Goal: Task Accomplishment & Management: Complete application form

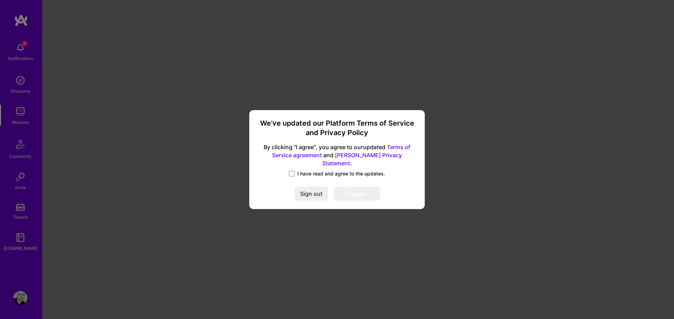
drag, startPoint x: 294, startPoint y: 170, endPoint x: 324, endPoint y: 184, distance: 33.5
click at [297, 171] on label "I have read and agree to the updates." at bounding box center [337, 173] width 96 height 7
click at [293, 171] on span at bounding box center [292, 174] width 6 height 6
click at [0, 0] on input "I have read and agree to the updates." at bounding box center [0, 0] width 0 height 0
click at [354, 190] on button "I agree" at bounding box center [357, 194] width 46 height 14
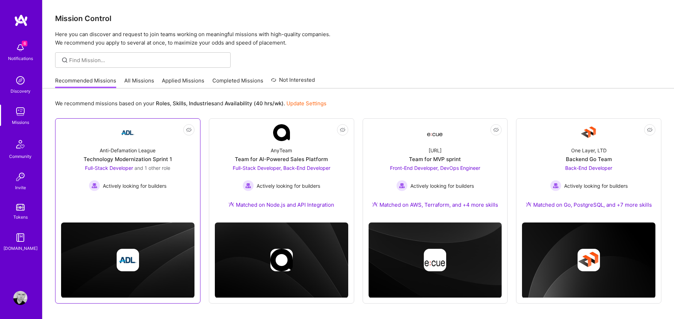
click at [150, 206] on link "Not Interested Anti-Defamation League Technology Modernization Sprint 1 Full-St…" at bounding box center [127, 166] width 133 height 84
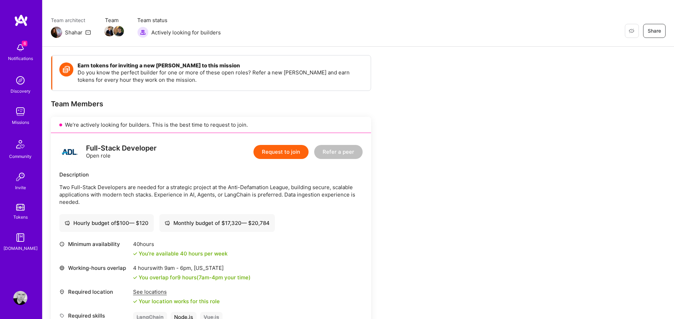
scroll to position [41, 0]
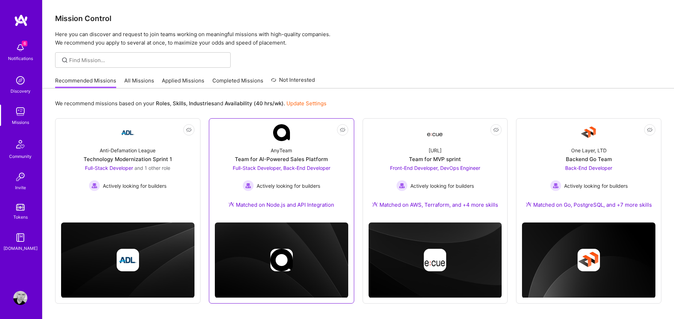
click at [334, 149] on div "AnyTeam Team for AI-Powered Sales Platform Full-Stack Developer, Back-End Devel…" at bounding box center [281, 179] width 133 height 76
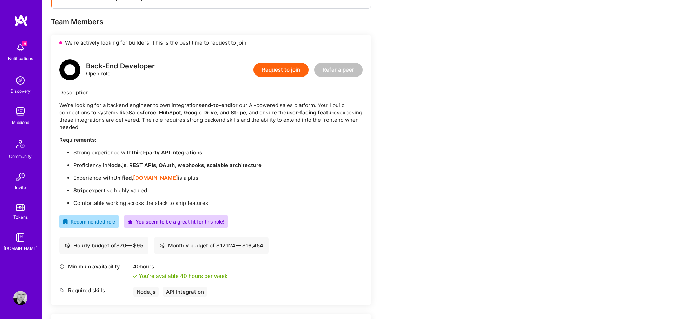
scroll to position [130, 0]
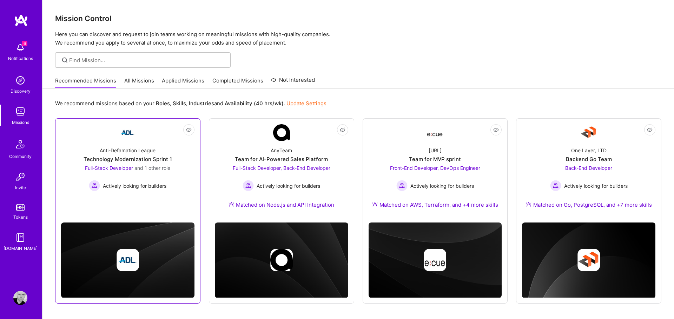
click at [155, 140] on link "Not Interested Anti-Defamation League Technology Modernization Sprint 1 Full-St…" at bounding box center [127, 166] width 133 height 84
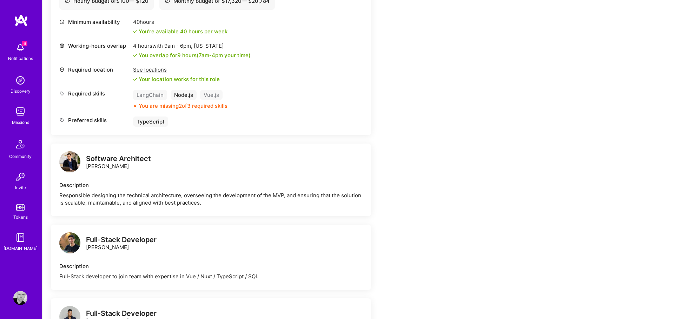
scroll to position [243, 0]
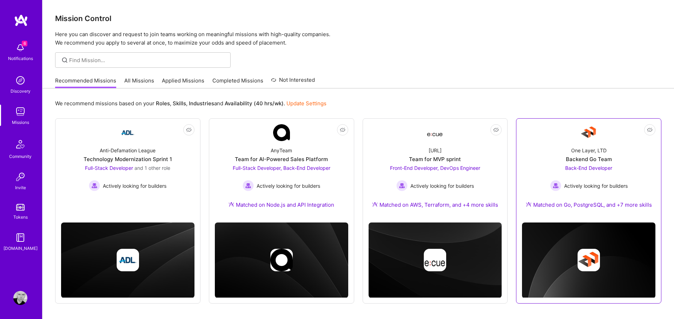
click at [625, 155] on div "One Layer, LTD Backend Go Team Back-End Developer Actively looking for builders…" at bounding box center [588, 179] width 133 height 76
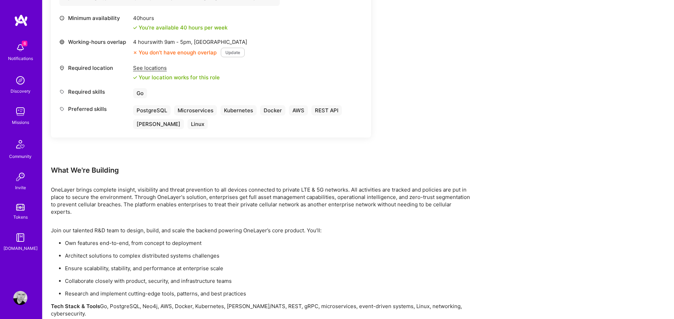
scroll to position [349, 0]
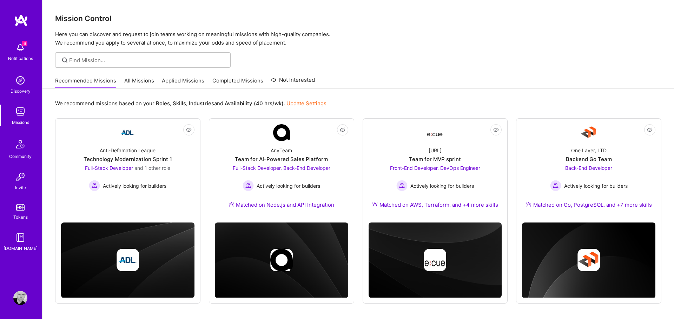
click at [134, 84] on link "All Missions" at bounding box center [139, 83] width 30 height 12
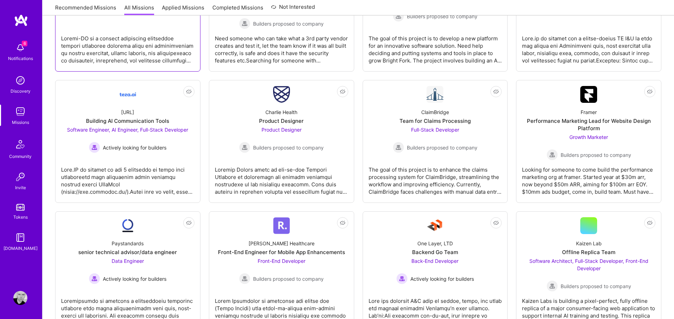
scroll to position [462, 0]
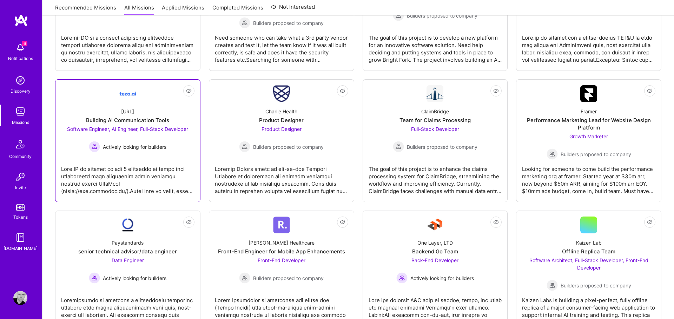
click at [154, 172] on div at bounding box center [127, 177] width 133 height 35
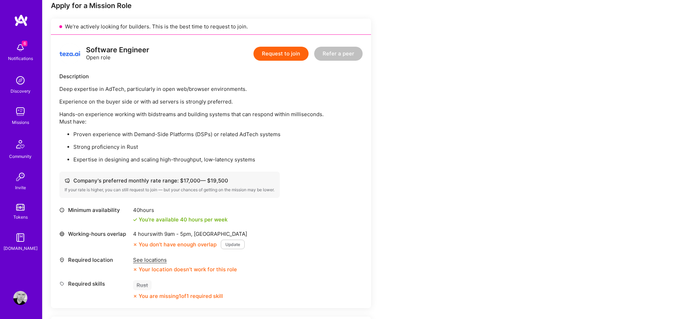
scroll to position [145, 0]
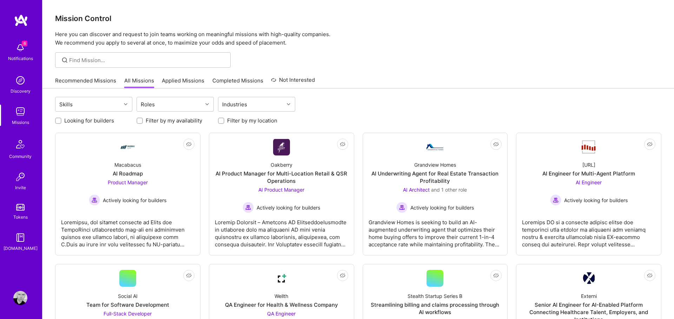
click at [67, 84] on link "Recommended Missions" at bounding box center [85, 83] width 61 height 12
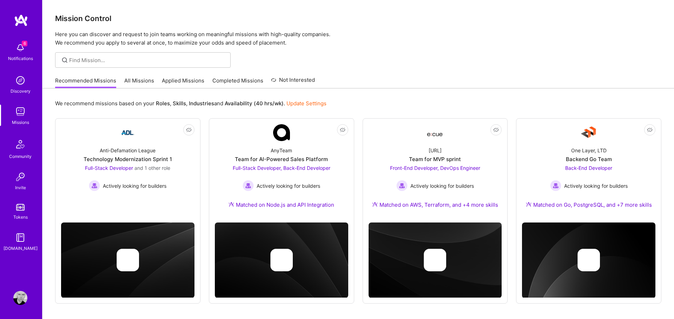
scroll to position [1, 0]
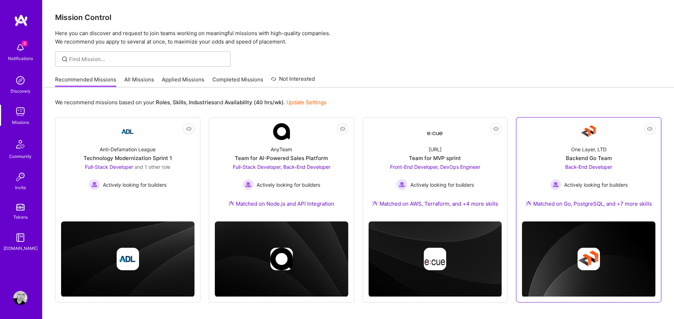
click at [610, 152] on div "One Layer, LTD Backend Go Team Back-End Developer Actively looking for builders…" at bounding box center [588, 178] width 133 height 76
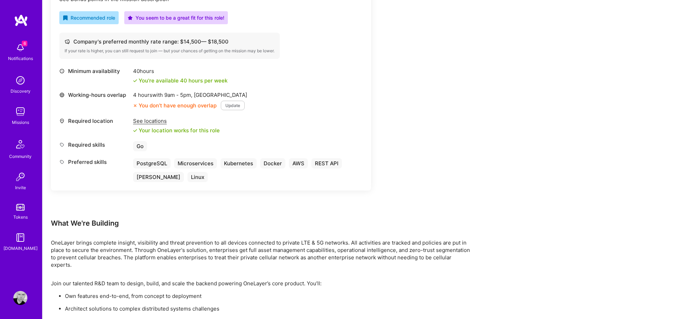
scroll to position [298, 0]
click at [25, 112] on img at bounding box center [20, 112] width 14 height 14
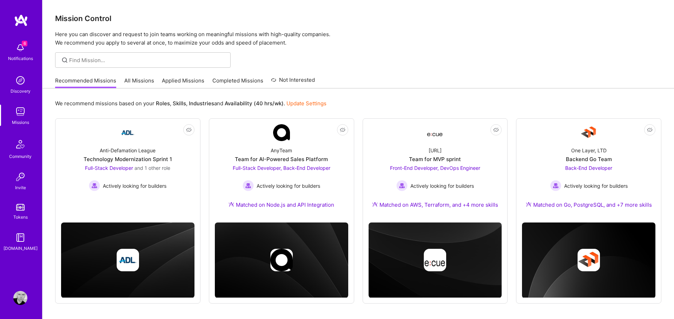
click at [130, 78] on link "All Missions" at bounding box center [139, 83] width 30 height 12
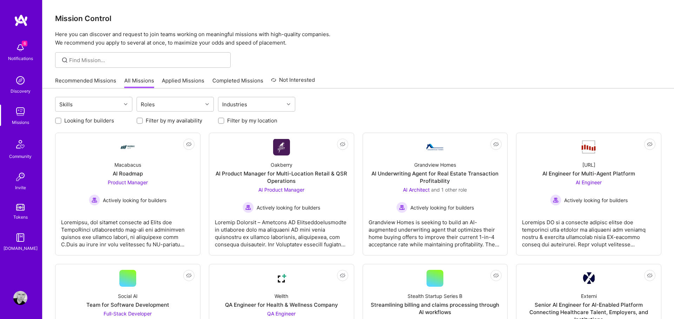
click at [221, 122] on input "Filter by my location" at bounding box center [221, 121] width 5 height 5
checkbox input "true"
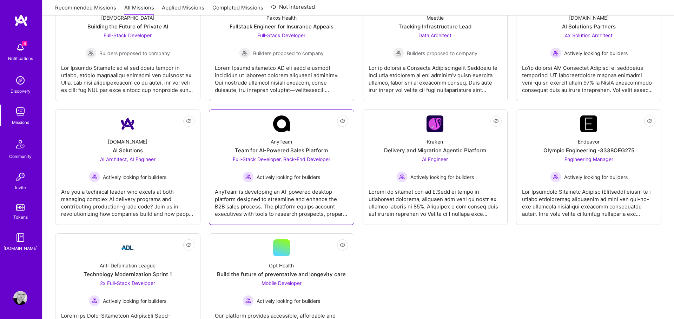
scroll to position [947, 0]
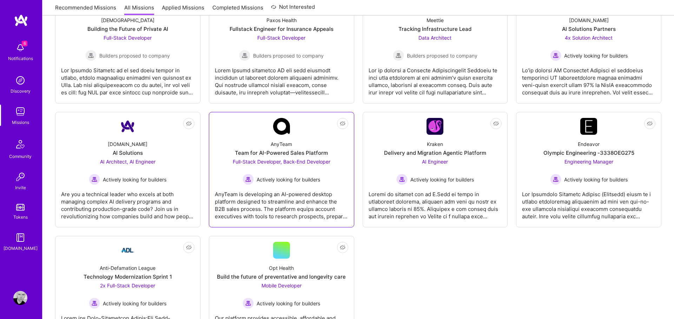
click at [311, 193] on div "AnyTeam is developing an AI-powered desktop platform designed to streamline and…" at bounding box center [281, 202] width 133 height 35
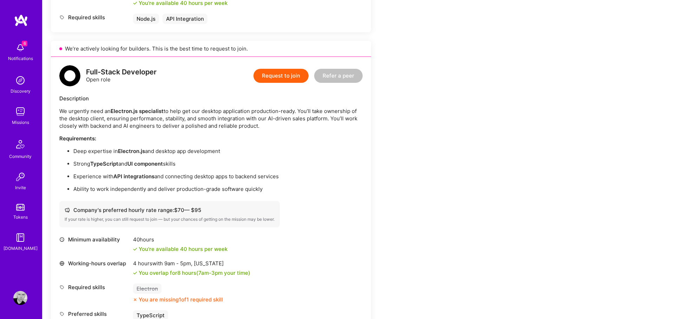
scroll to position [401, 0]
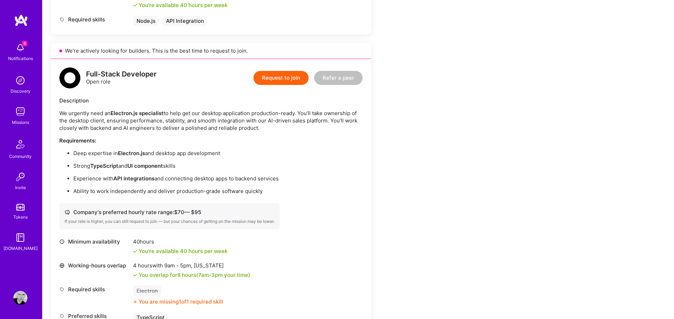
click at [278, 76] on button "Request to join" at bounding box center [281, 78] width 55 height 14
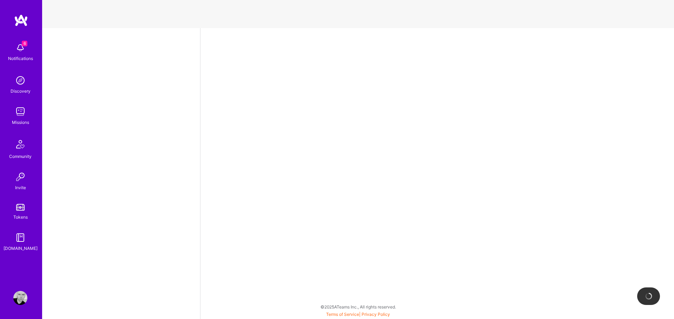
select select "MX"
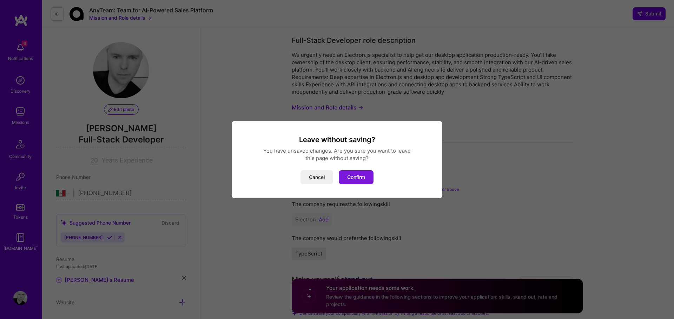
click at [354, 177] on button "Confirm" at bounding box center [356, 177] width 35 height 14
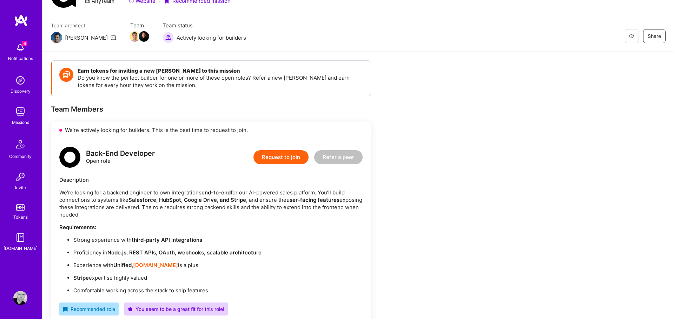
scroll to position [33, 0]
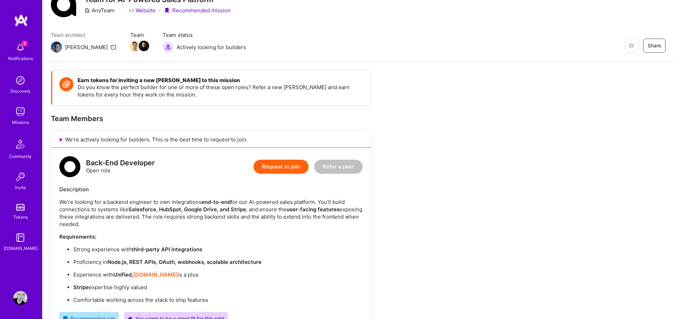
click at [276, 163] on button "Request to join" at bounding box center [281, 167] width 55 height 14
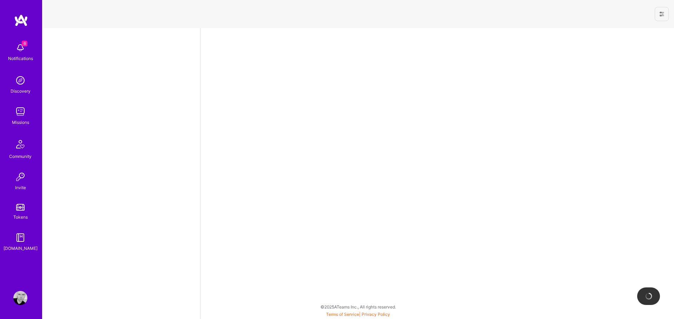
select select "MX"
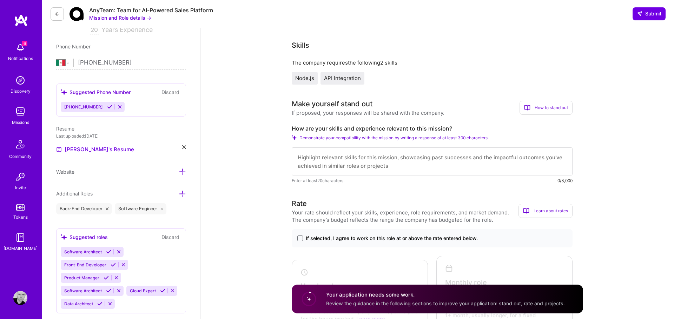
scroll to position [132, 0]
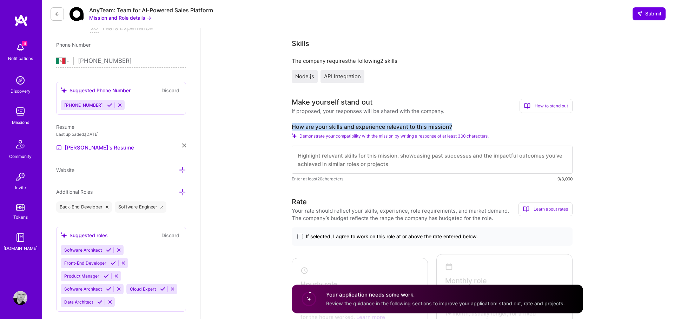
drag, startPoint x: 472, startPoint y: 126, endPoint x: 289, endPoint y: 121, distance: 182.7
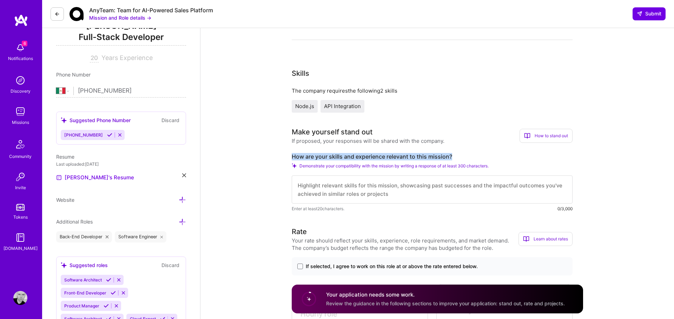
scroll to position [103, 0]
click at [441, 190] on textarea at bounding box center [432, 189] width 281 height 28
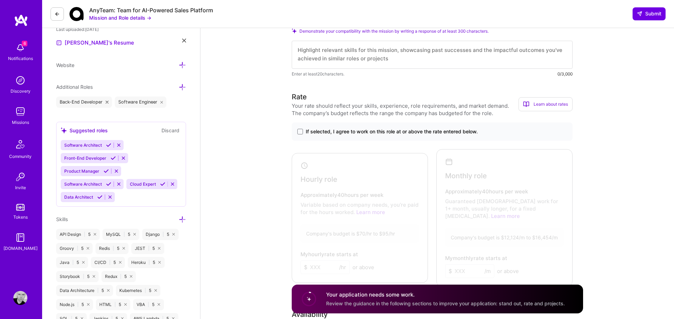
scroll to position [238, 0]
drag, startPoint x: 298, startPoint y: 130, endPoint x: 308, endPoint y: 137, distance: 11.4
click at [298, 130] on span at bounding box center [300, 131] width 6 height 6
click at [0, 0] on input "If selected, I agree to work on this role at or above the rate entered below." at bounding box center [0, 0] width 0 height 0
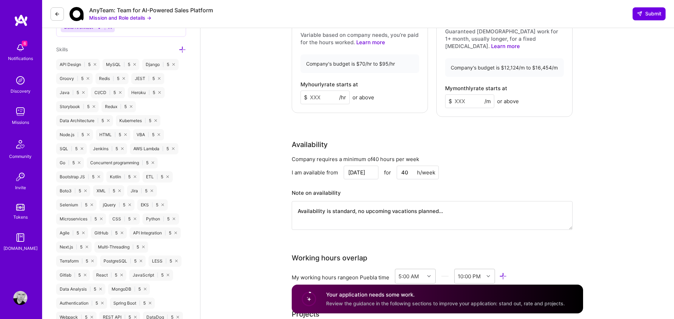
scroll to position [409, 0]
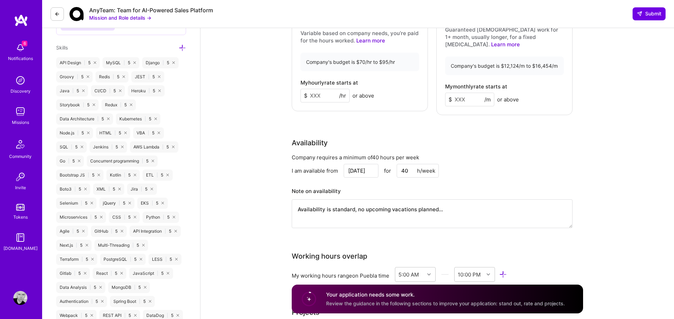
drag, startPoint x: 317, startPoint y: 86, endPoint x: 319, endPoint y: 93, distance: 6.5
click at [317, 89] on input at bounding box center [325, 96] width 49 height 14
type input "52"
click at [461, 93] on input at bounding box center [469, 100] width 49 height 14
type input "8000"
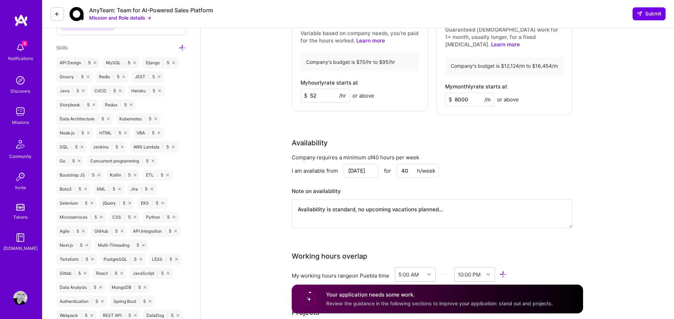
click at [382, 119] on div "Rate Your rate should reflect your skills, experience, role requirements, and m…" at bounding box center [437, 78] width 291 height 317
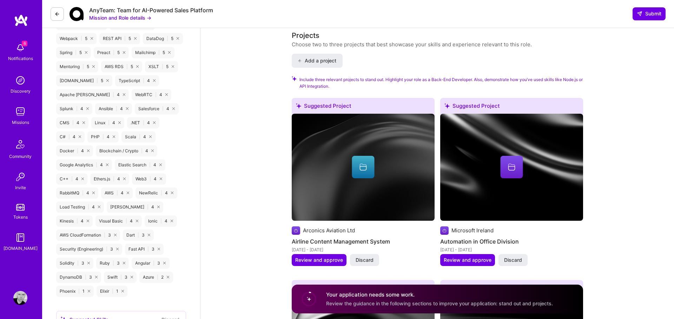
scroll to position [680, 0]
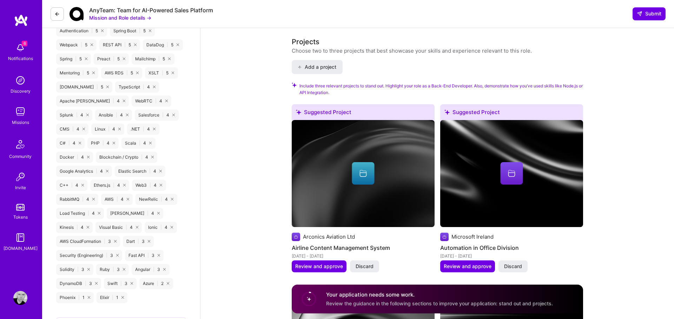
click at [336, 130] on img at bounding box center [363, 173] width 143 height 107
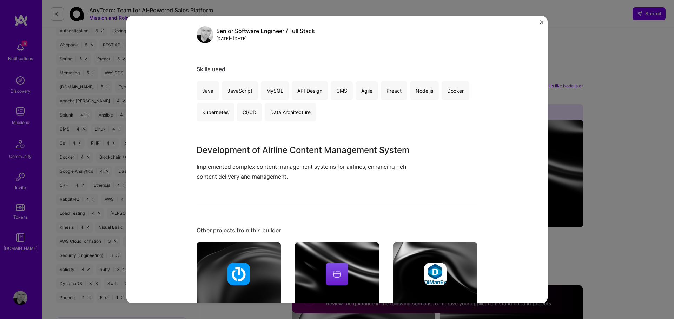
scroll to position [70, 0]
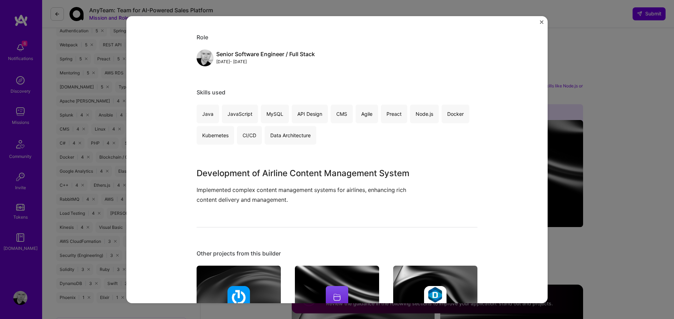
click at [545, 23] on div "Airline Content Management System Arconics Aviation Ltd Airlines / Aviation, CM…" at bounding box center [336, 159] width 421 height 287
click at [543, 24] on button "Close" at bounding box center [542, 23] width 4 height 7
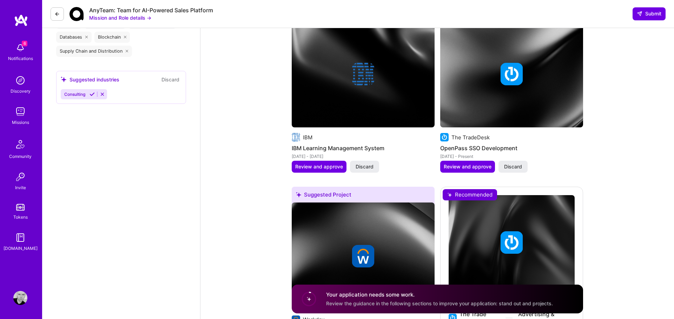
scroll to position [1149, 0]
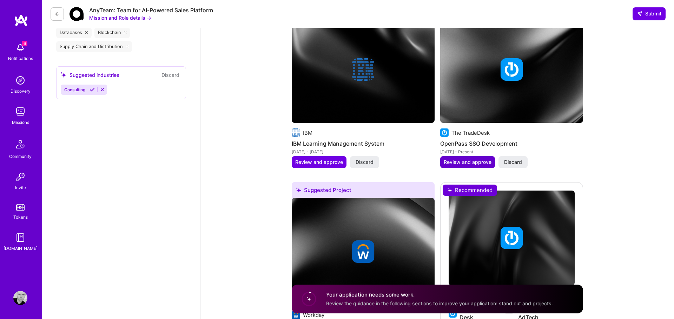
click at [481, 159] on span "Review and approve" at bounding box center [468, 162] width 48 height 7
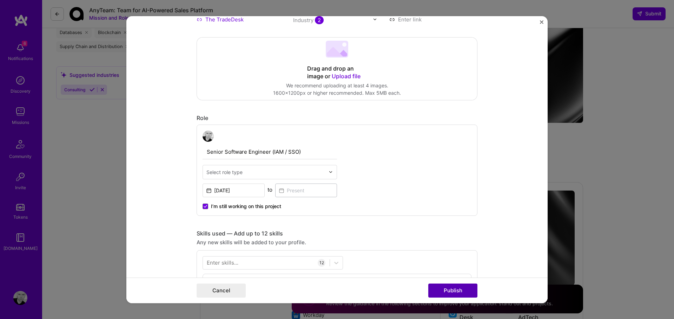
click at [456, 289] on button "Publish" at bounding box center [452, 291] width 49 height 14
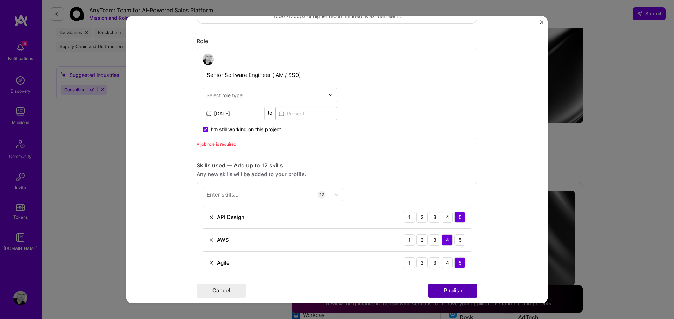
scroll to position [236, 0]
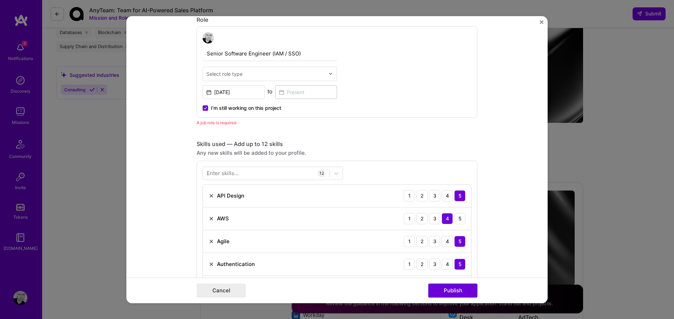
click at [541, 21] on img "Close" at bounding box center [542, 22] width 4 height 4
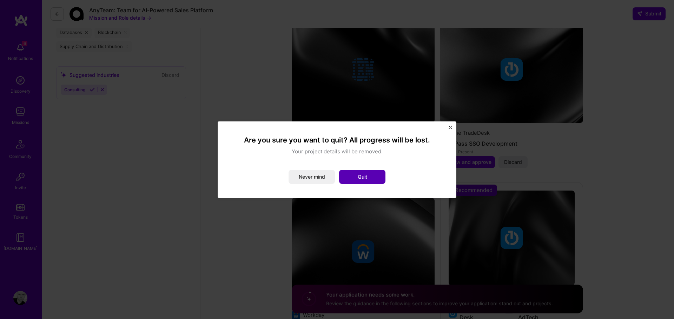
click at [367, 175] on button "Quit" at bounding box center [362, 177] width 46 height 14
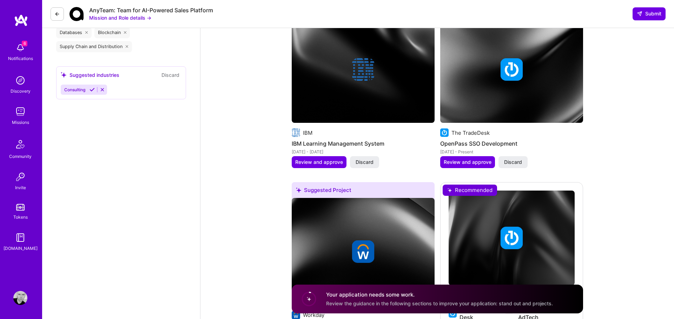
click at [499, 90] on img at bounding box center [511, 69] width 143 height 107
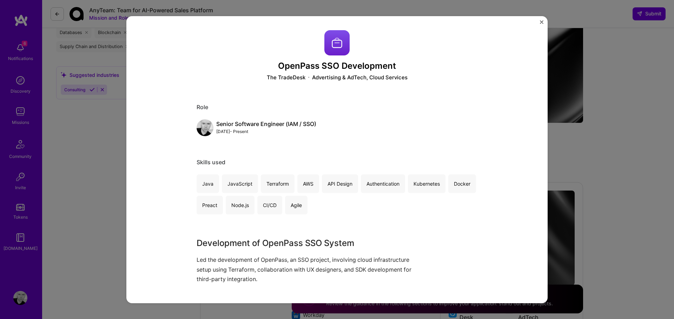
click at [626, 170] on div "OpenPass SSO Development The TradeDesk Advertising & AdTech, Cloud Services Rol…" at bounding box center [337, 159] width 674 height 319
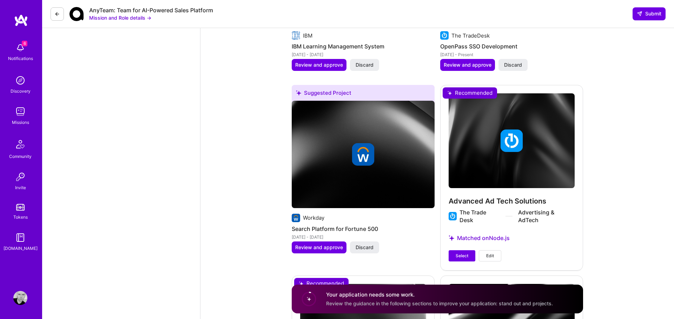
scroll to position [1246, 0]
click at [462, 252] on button "Select" at bounding box center [462, 255] width 27 height 11
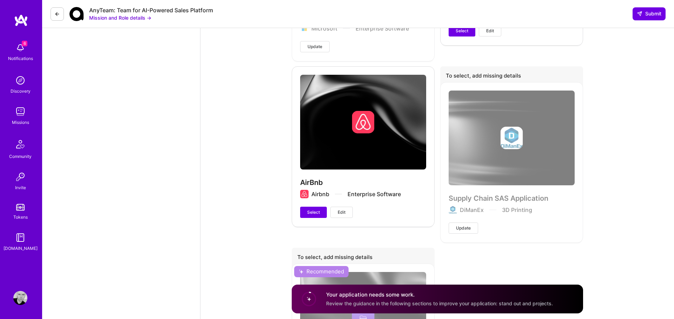
scroll to position [2012, 0]
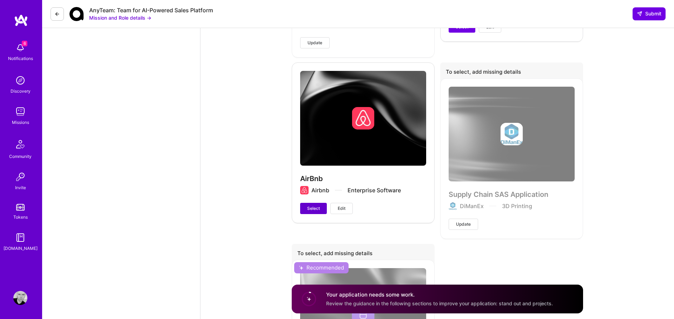
click at [316, 205] on span "Select" at bounding box center [313, 208] width 13 height 6
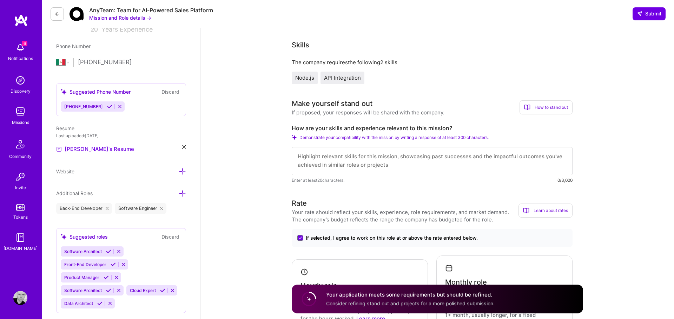
scroll to position [133, 0]
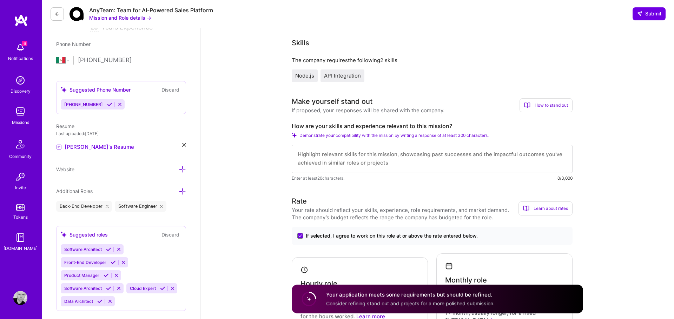
click at [351, 154] on textarea at bounding box center [432, 159] width 281 height 28
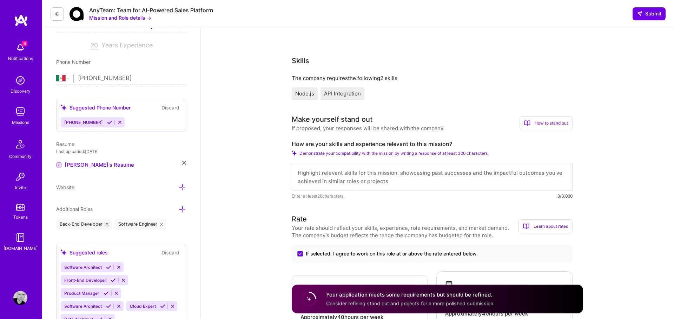
scroll to position [119, 0]
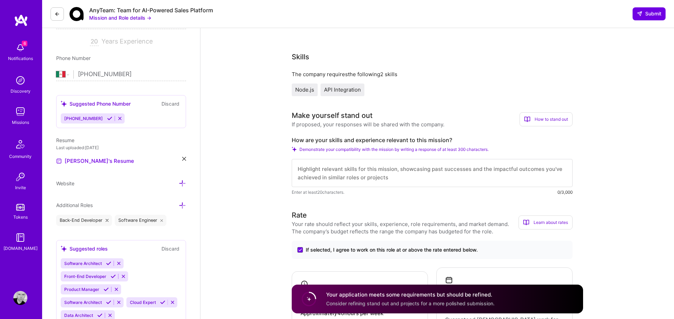
click at [386, 175] on textarea at bounding box center [432, 173] width 281 height 28
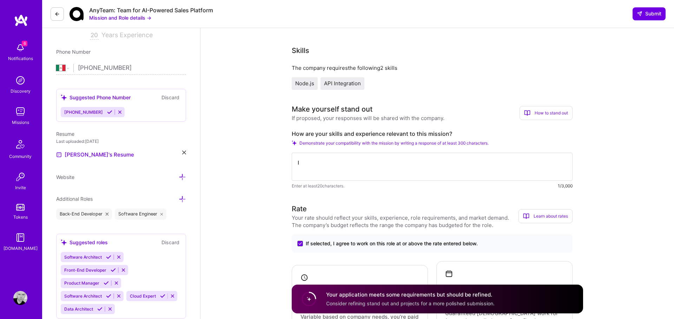
scroll to position [0, 0]
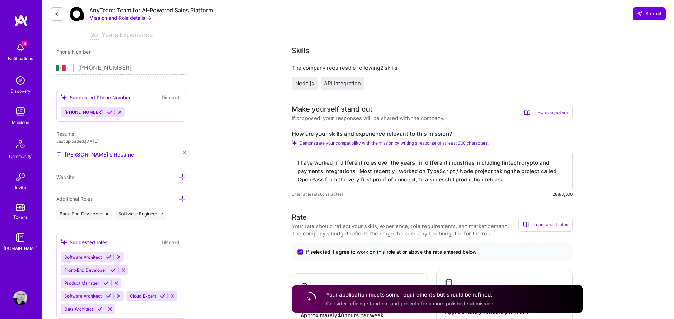
click at [439, 180] on textarea "I have worked in different roles over the years , in different industries, incl…" at bounding box center [432, 171] width 281 height 37
click at [517, 178] on textarea "I have worked in different roles over the years , in different industries, incl…" at bounding box center [432, 171] width 281 height 37
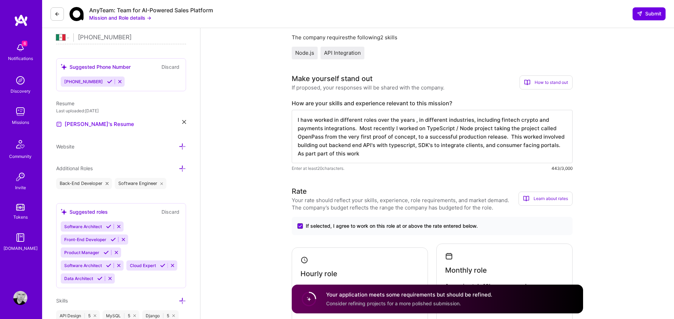
scroll to position [154, 0]
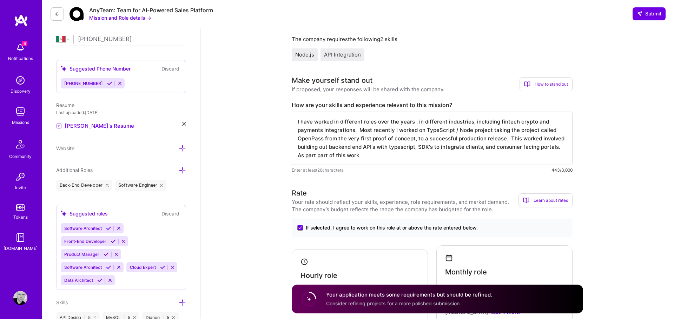
click at [377, 156] on textarea "I have worked in different roles over the years , in different industries, incl…" at bounding box center [432, 138] width 281 height 53
drag, startPoint x: 412, startPoint y: 122, endPoint x: 431, endPoint y: 125, distance: 19.6
click at [412, 122] on textarea "I have worked in different roles over the years , in different industries, incl…" at bounding box center [432, 138] width 281 height 53
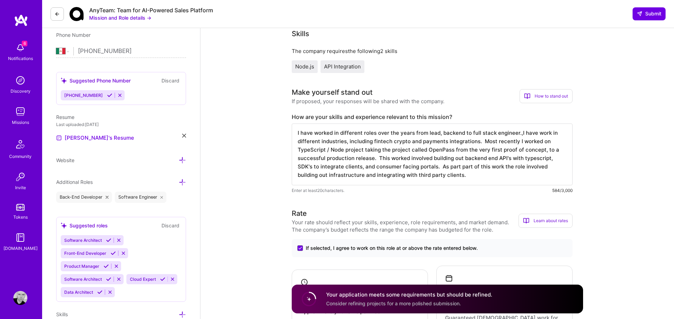
scroll to position [0, 0]
drag, startPoint x: 459, startPoint y: 178, endPoint x: 269, endPoint y: 128, distance: 196.8
type textarea "I have worked in different roles over the years from lead, backend to full stac…"
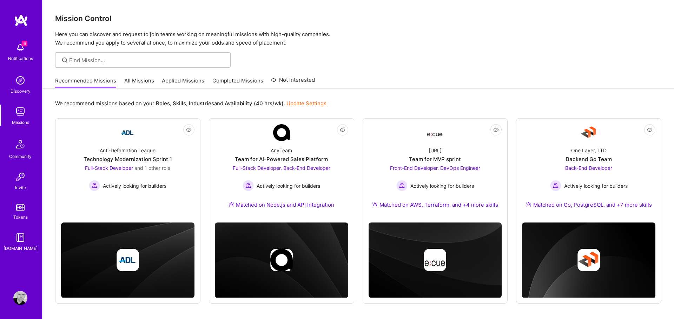
click at [188, 81] on link "Applied Missions" at bounding box center [183, 83] width 42 height 12
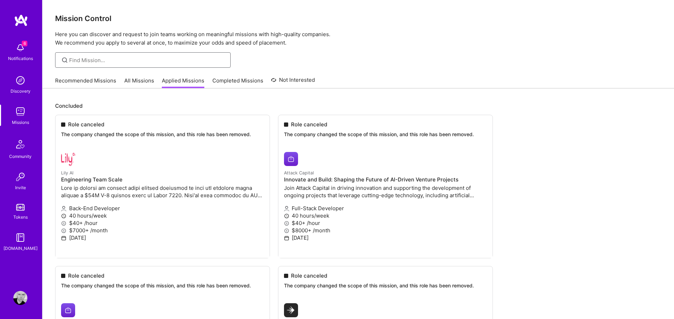
click at [97, 62] on input at bounding box center [147, 60] width 156 height 7
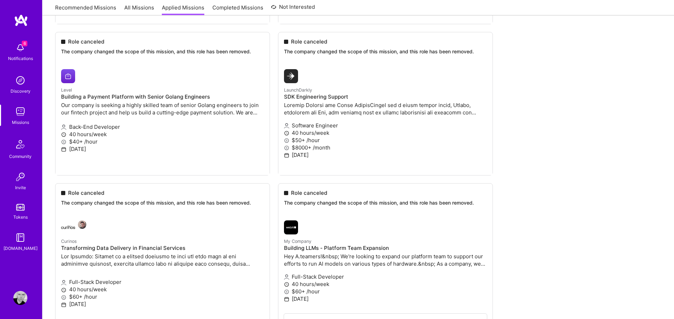
scroll to position [237, 0]
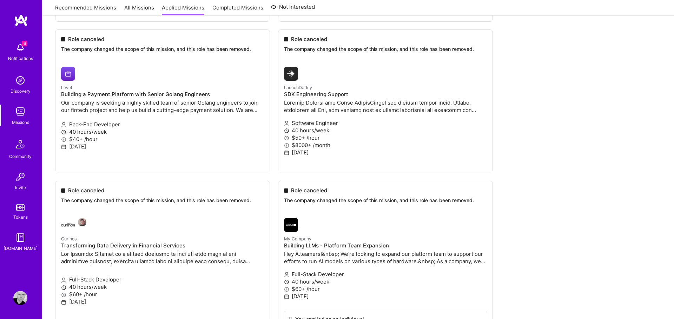
drag, startPoint x: 311, startPoint y: 47, endPoint x: 305, endPoint y: 36, distance: 12.9
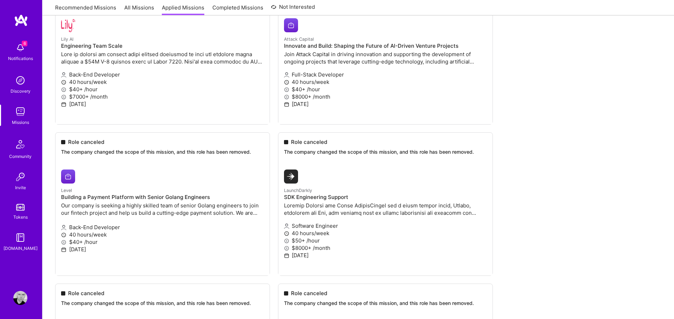
scroll to position [131, 0]
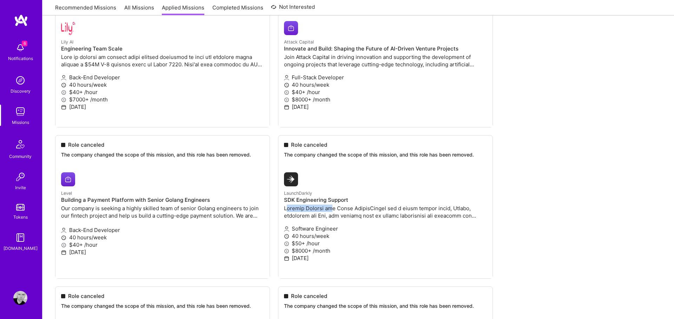
drag, startPoint x: 297, startPoint y: 208, endPoint x: 333, endPoint y: 205, distance: 36.3
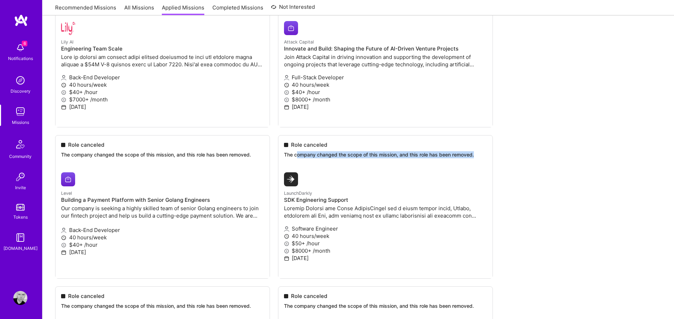
drag, startPoint x: 296, startPoint y: 155, endPoint x: 480, endPoint y: 154, distance: 183.3
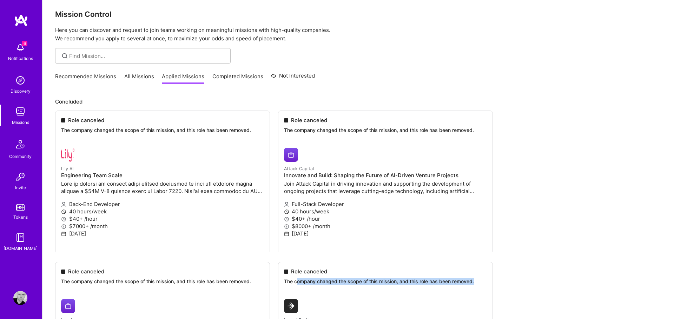
scroll to position [0, 0]
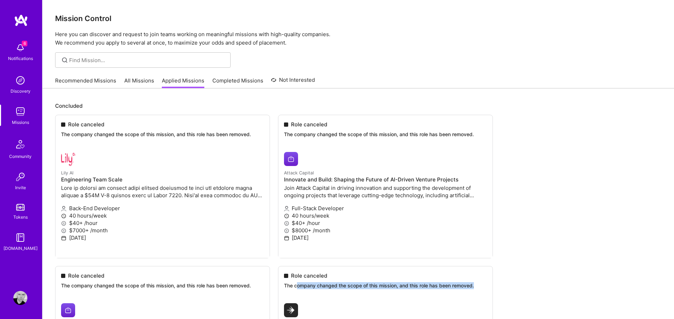
click at [18, 121] on div "Missions" at bounding box center [20, 122] width 17 height 7
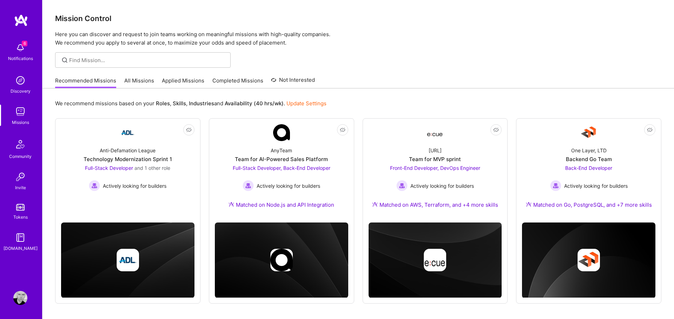
click at [20, 301] on img at bounding box center [20, 298] width 14 height 14
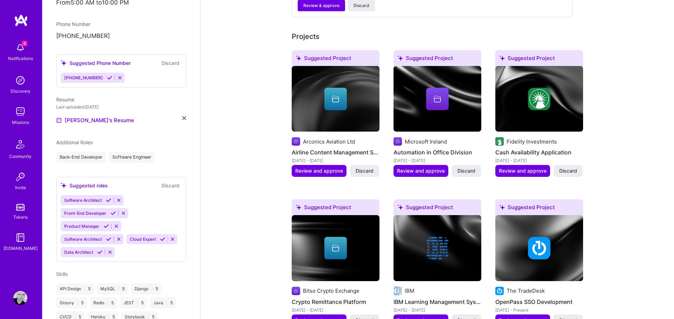
scroll to position [410, 0]
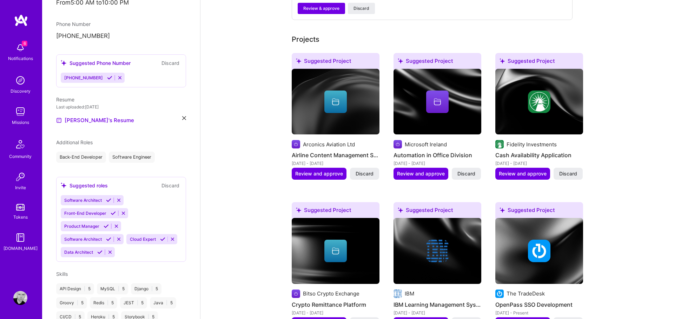
click at [19, 52] on img at bounding box center [20, 48] width 14 height 14
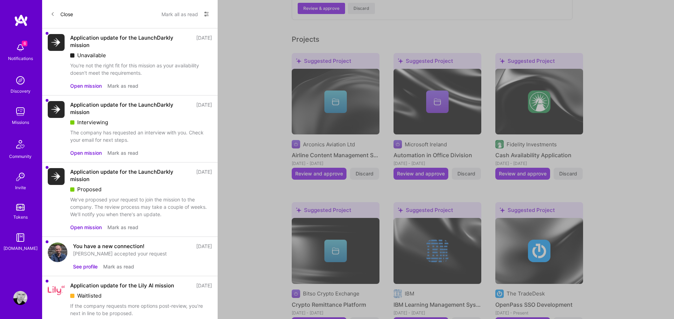
click at [84, 87] on button "Open mission" at bounding box center [86, 85] width 32 height 7
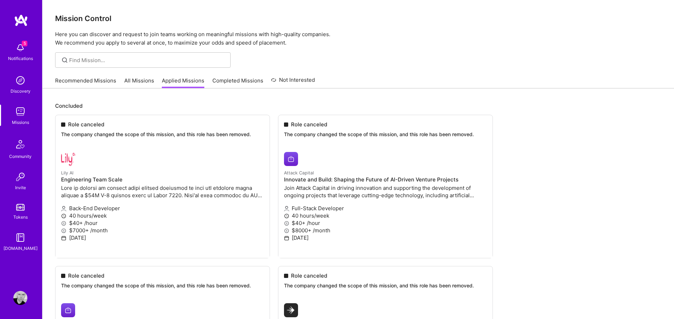
click at [16, 50] on img at bounding box center [20, 48] width 14 height 14
click at [17, 46] on div "5 Notifications Discovery Missions Community Invite Tokens A.Guide" at bounding box center [21, 145] width 42 height 213
click at [80, 83] on link "Recommended Missions" at bounding box center [85, 83] width 61 height 12
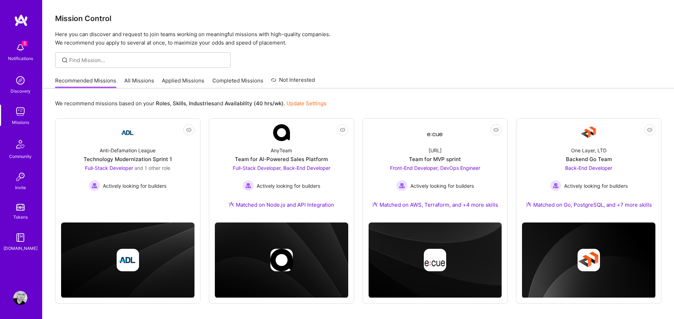
click at [139, 84] on link "All Missions" at bounding box center [139, 83] width 30 height 12
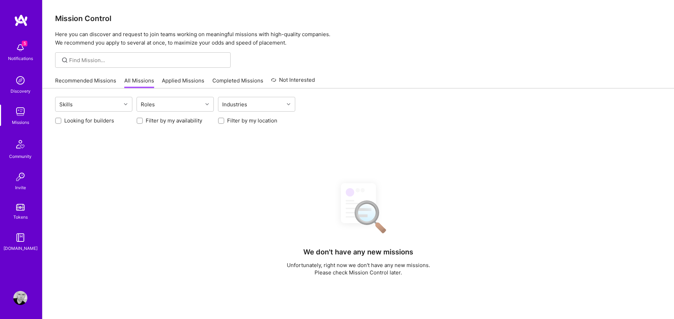
click at [163, 83] on link "Applied Missions" at bounding box center [183, 83] width 42 height 12
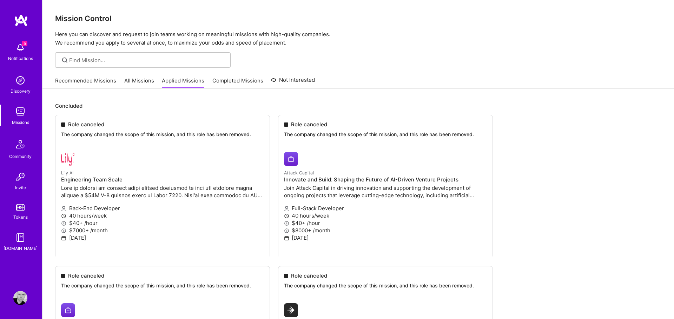
drag, startPoint x: 235, startPoint y: 83, endPoint x: 289, endPoint y: 80, distance: 53.8
click at [236, 83] on link "Completed Missions" at bounding box center [237, 83] width 51 height 12
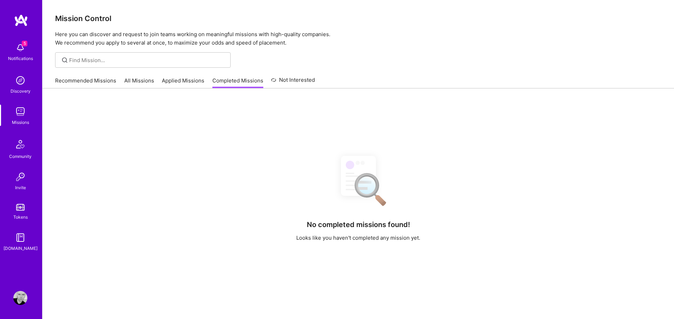
click at [292, 80] on link "Not Interested" at bounding box center [293, 82] width 44 height 13
click at [110, 66] on div at bounding box center [143, 59] width 176 height 15
click at [106, 59] on input at bounding box center [147, 60] width 156 height 7
click at [15, 115] on img at bounding box center [20, 112] width 14 height 14
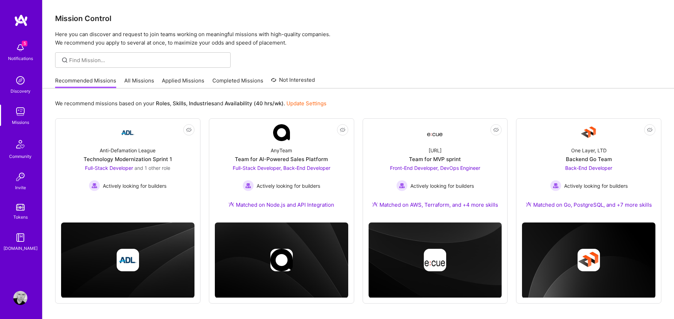
click at [18, 46] on img at bounding box center [20, 48] width 14 height 14
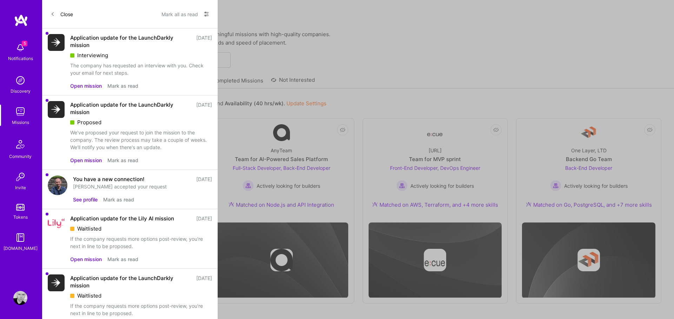
scroll to position [17, 0]
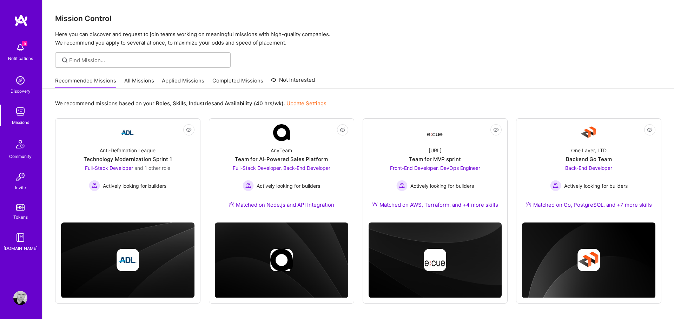
drag, startPoint x: 502, startPoint y: 66, endPoint x: 492, endPoint y: 77, distance: 14.9
click at [505, 66] on div "5 5 Notifications Discovery Missions Community Invite Tokens A.Guide Profile Cl…" at bounding box center [337, 170] width 674 height 340
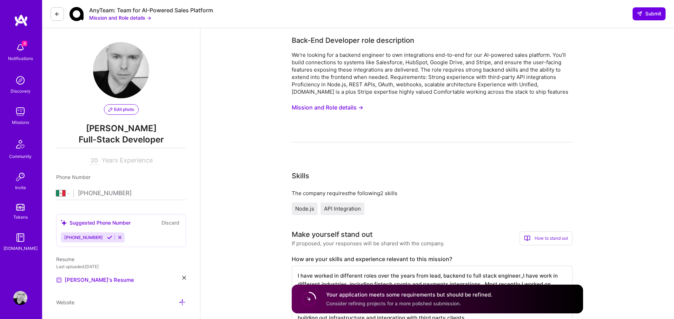
select select "MX"
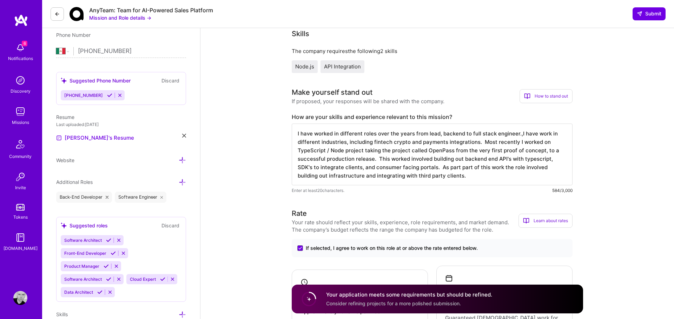
click at [347, 150] on textarea "I have worked in different roles over the years from lead, backend to full stac…" at bounding box center [432, 155] width 281 height 62
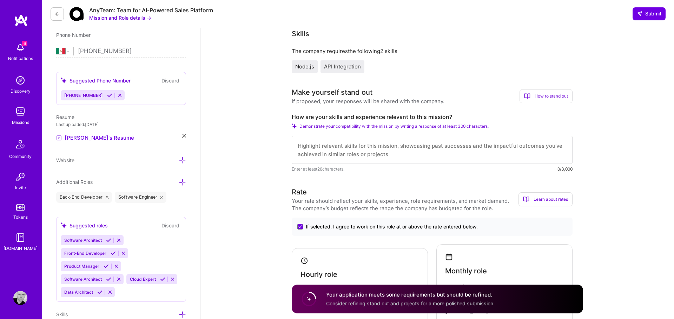
paste textarea "I've had a dynamic career journey, transitioning through various roles from ful…"
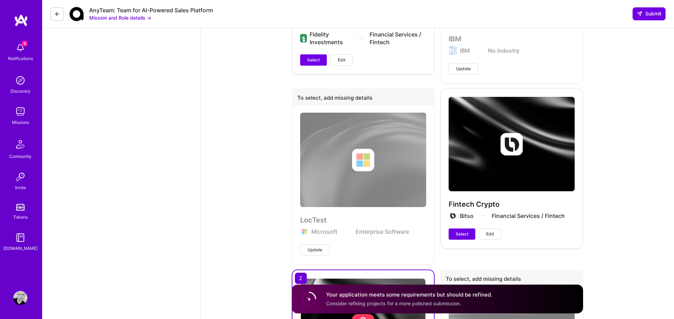
scroll to position [1935, 0]
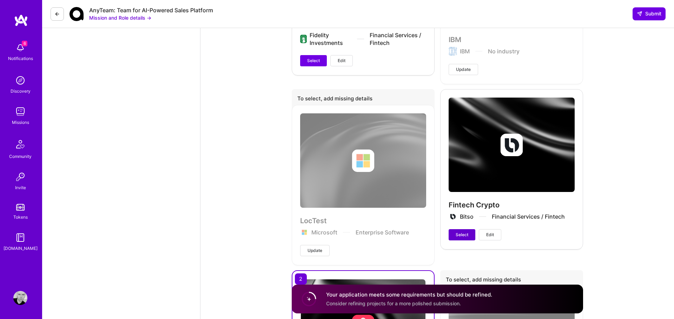
type textarea "I've had a dynamic career journey, transitioning through various roles from ful…"
click at [467, 232] on span "Select" at bounding box center [462, 235] width 13 height 6
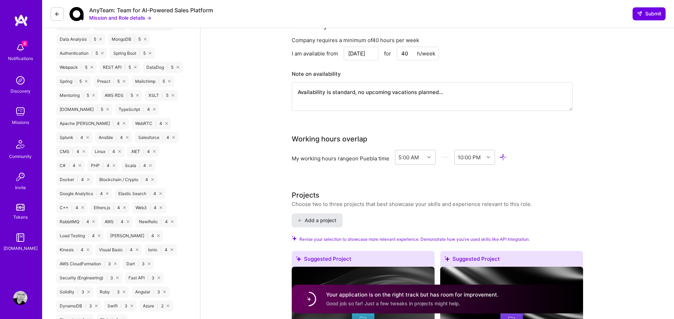
scroll to position [656, 0]
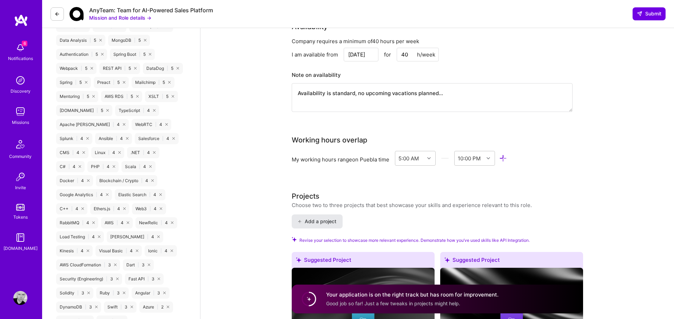
click at [303, 218] on span "Add a project" at bounding box center [317, 221] width 38 height 7
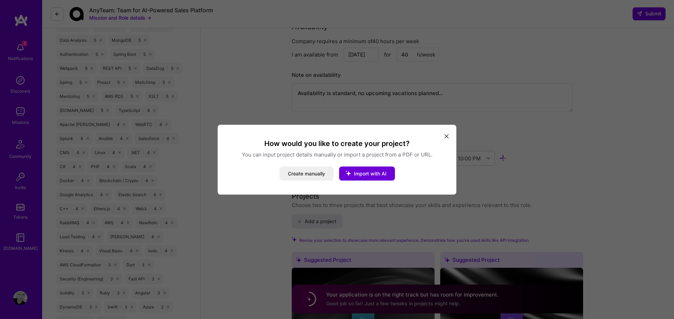
click at [448, 138] on icon "modal" at bounding box center [447, 136] width 4 height 4
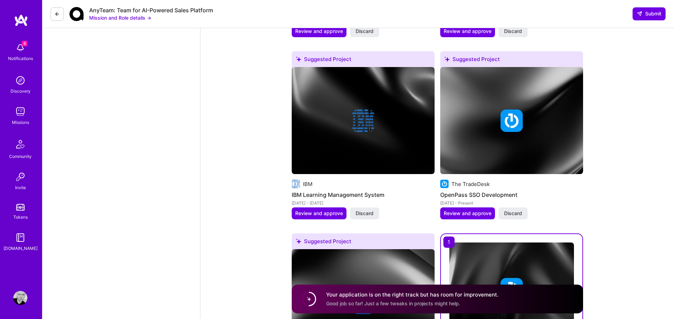
scroll to position [1221, 0]
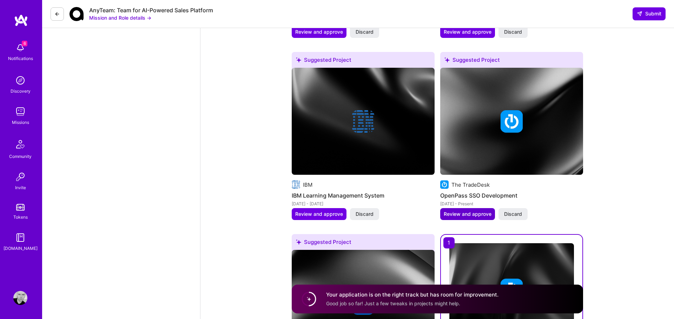
click at [475, 211] on span "Review and approve" at bounding box center [468, 214] width 48 height 7
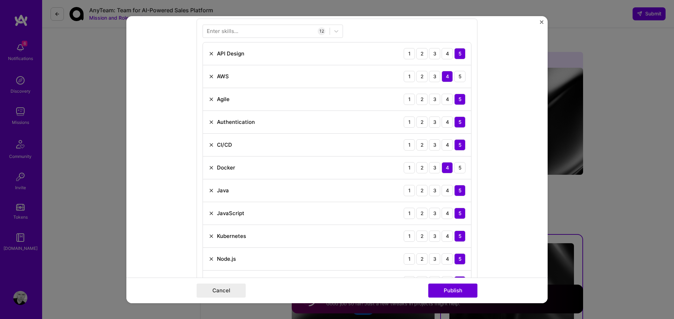
scroll to position [367, 0]
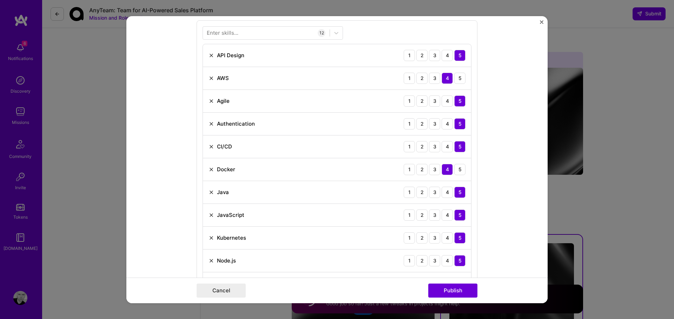
click at [225, 32] on div "Enter skills..." at bounding box center [223, 32] width 32 height 7
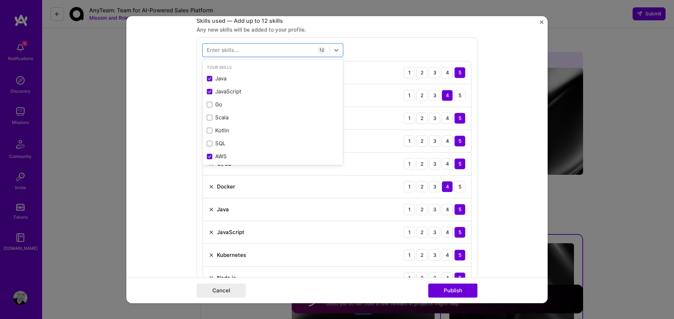
click at [225, 32] on div "Skills used — Add up to 12 skills Any new skills will be added to your profile.…" at bounding box center [337, 179] width 281 height 324
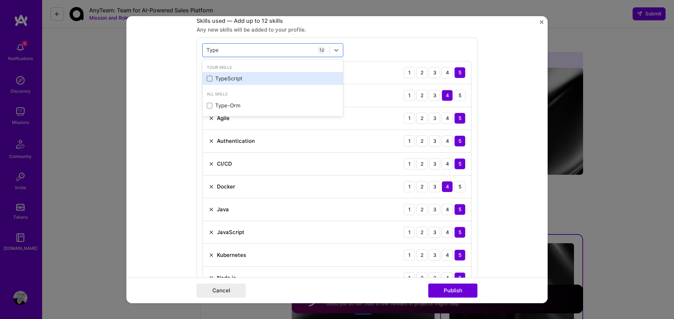
click at [209, 81] on span at bounding box center [210, 79] width 6 height 6
click at [0, 0] on input "checkbox" at bounding box center [0, 0] width 0 height 0
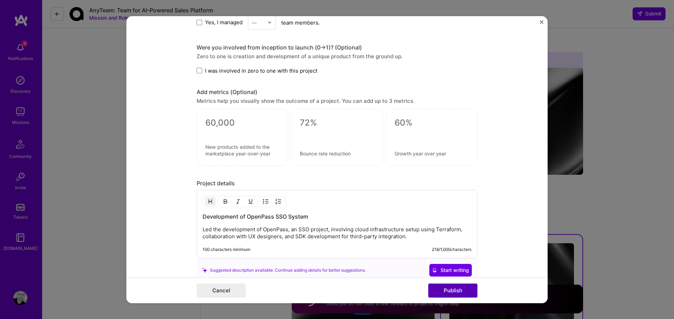
type input "Type"
click at [461, 288] on button "Publish" at bounding box center [452, 291] width 49 height 14
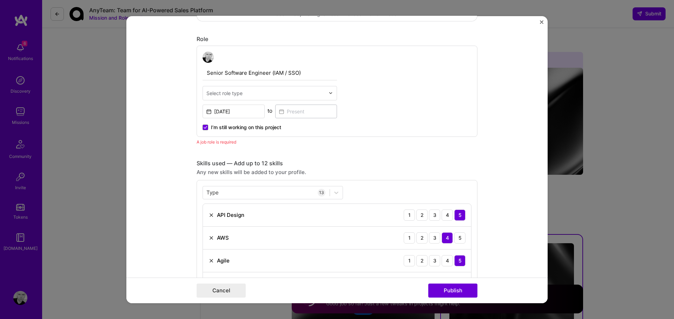
scroll to position [213, 0]
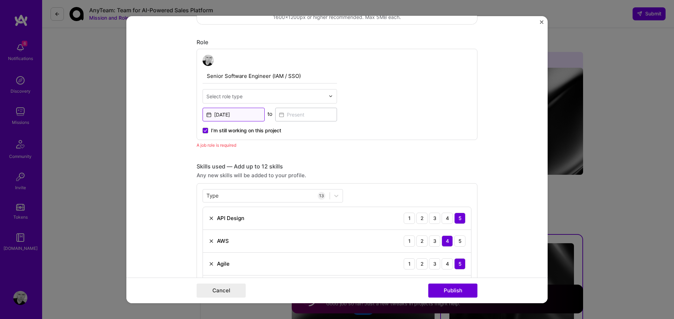
click at [244, 113] on input "[DATE]" at bounding box center [234, 114] width 62 height 14
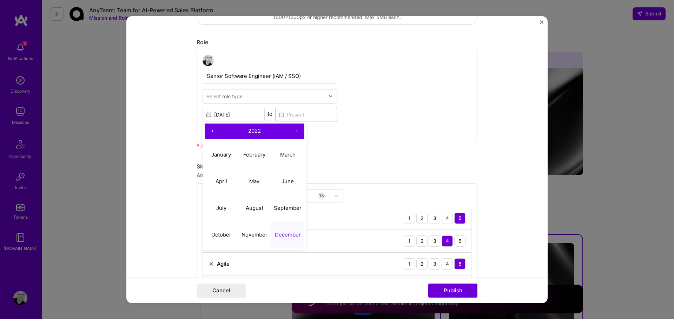
click at [428, 127] on div "Senior Software Engineer (IAM / SSO) Select role type Dec, 2022 ‹ 2022 › Januar…" at bounding box center [337, 93] width 281 height 91
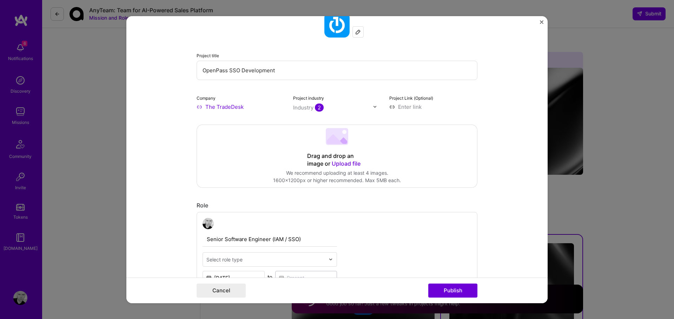
scroll to position [49, 0]
click at [540, 22] on img "Close" at bounding box center [542, 22] width 4 height 4
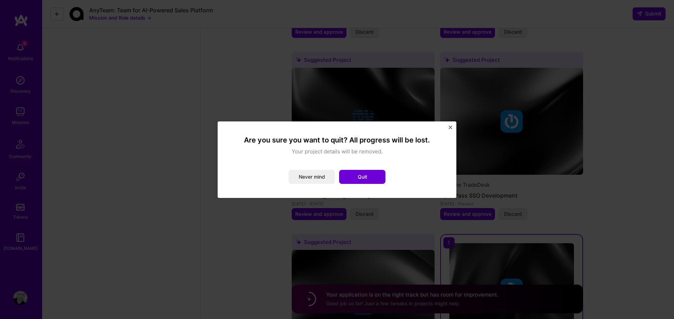
click at [307, 177] on button "Never mind" at bounding box center [312, 177] width 46 height 14
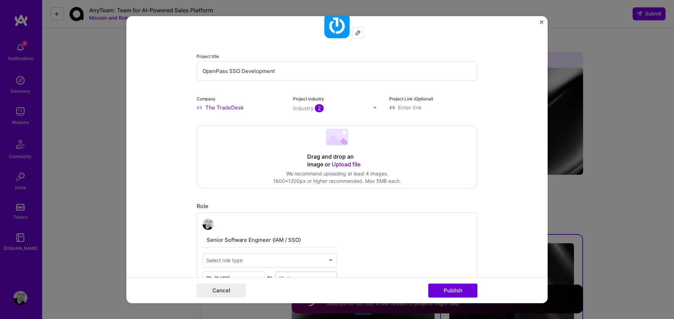
click at [545, 21] on form "Editing suggested project This project is suggested based on your LinkedIn, res…" at bounding box center [336, 159] width 421 height 287
click at [541, 22] on img "Close" at bounding box center [542, 22] width 4 height 4
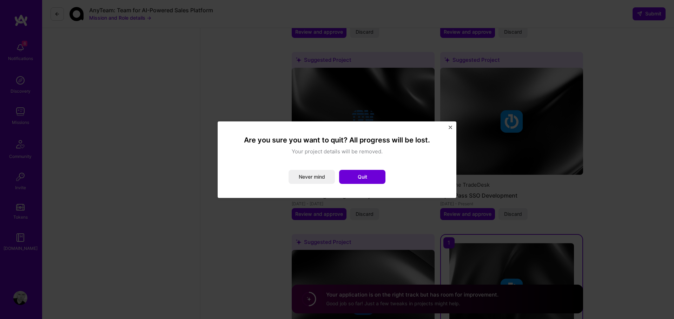
click at [366, 175] on button "Quit" at bounding box center [362, 177] width 46 height 14
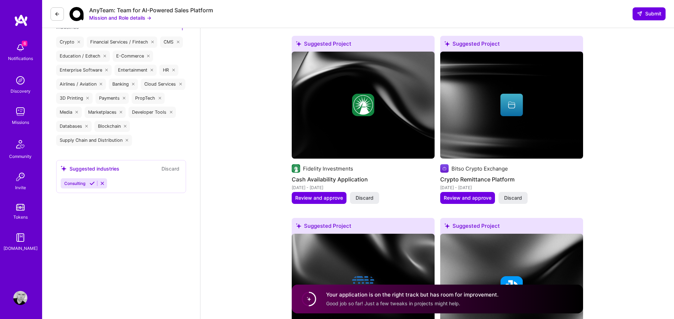
scroll to position [1054, 0]
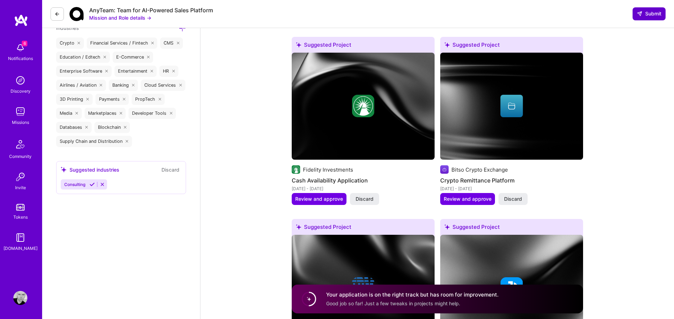
click at [642, 15] on span "Submit" at bounding box center [649, 13] width 25 height 7
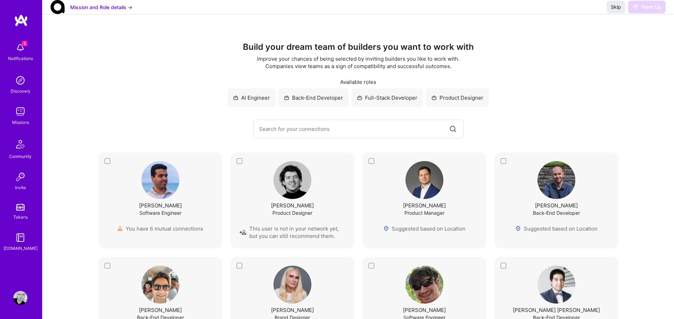
scroll to position [0, 0]
click at [616, 11] on span "Skip" at bounding box center [616, 7] width 10 height 7
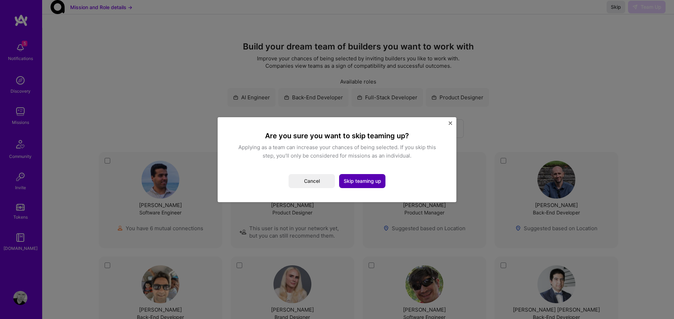
scroll to position [0, 0]
click at [377, 185] on button "Skip teaming up" at bounding box center [362, 181] width 46 height 14
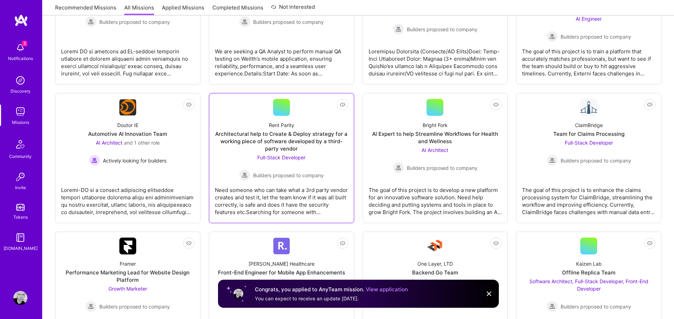
scroll to position [310, 0]
